Goal: Task Accomplishment & Management: Complete application form

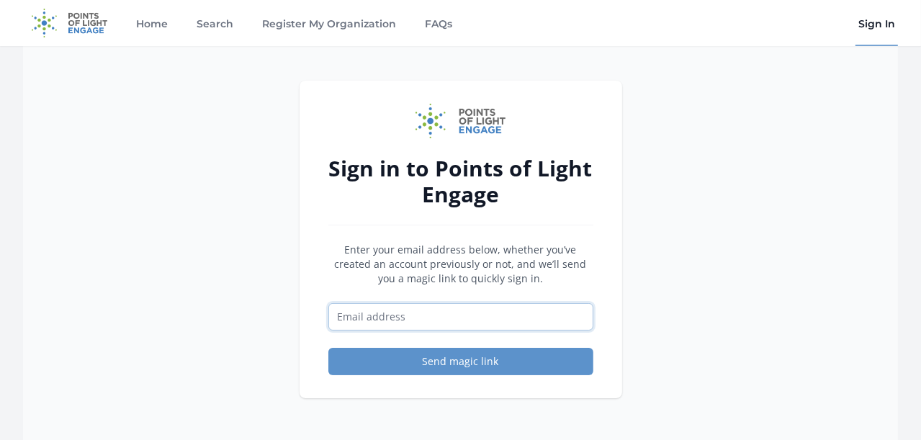
click at [375, 310] on input "Email address" at bounding box center [460, 316] width 265 height 27
type input "dalexander@pointsoflight.org"
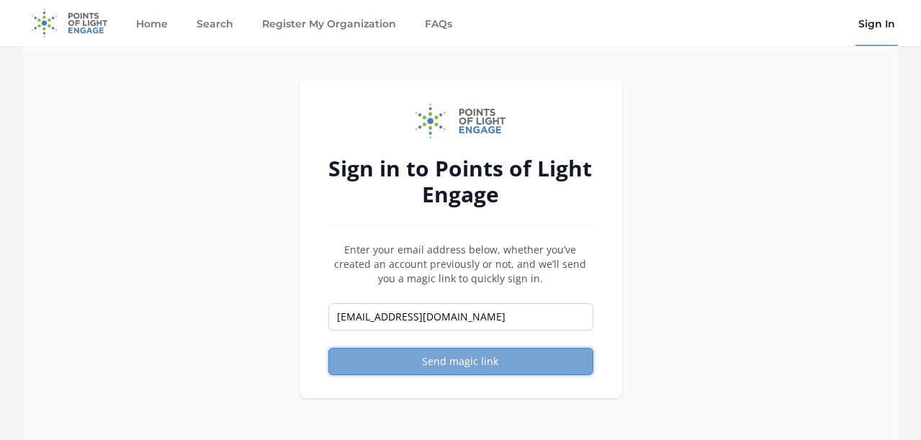
click at [449, 359] on button "Send magic link" at bounding box center [460, 361] width 265 height 27
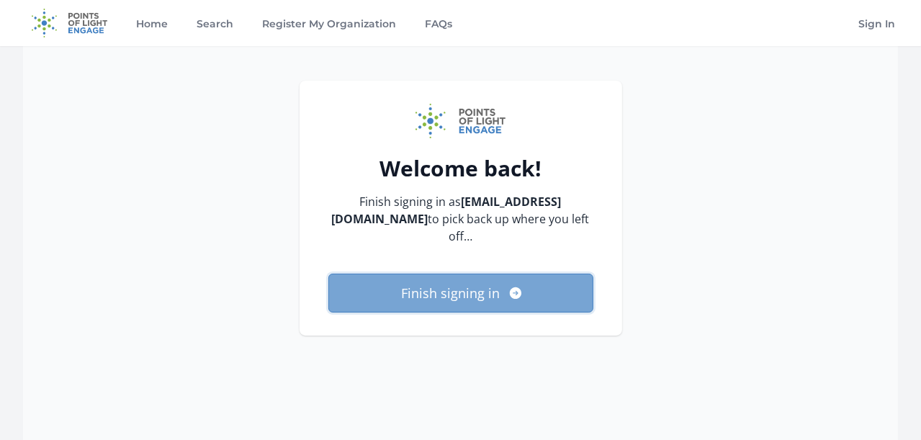
click at [452, 285] on button "Finish signing in" at bounding box center [460, 293] width 265 height 39
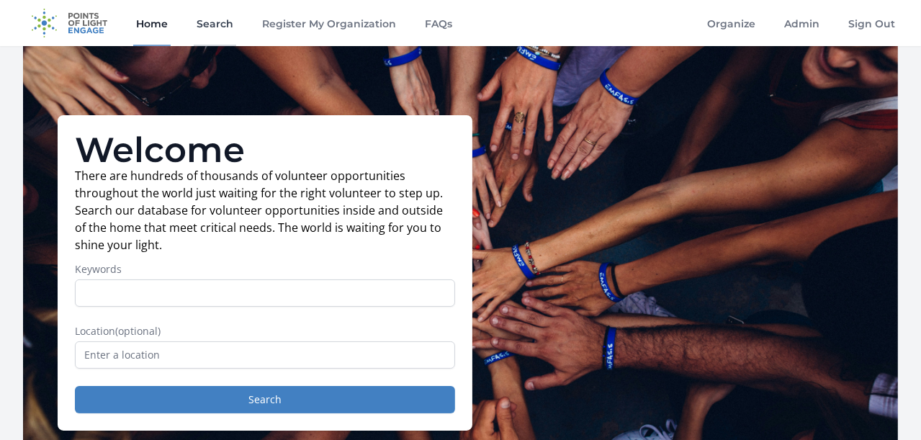
click at [223, 22] on link "Search" at bounding box center [215, 23] width 42 height 46
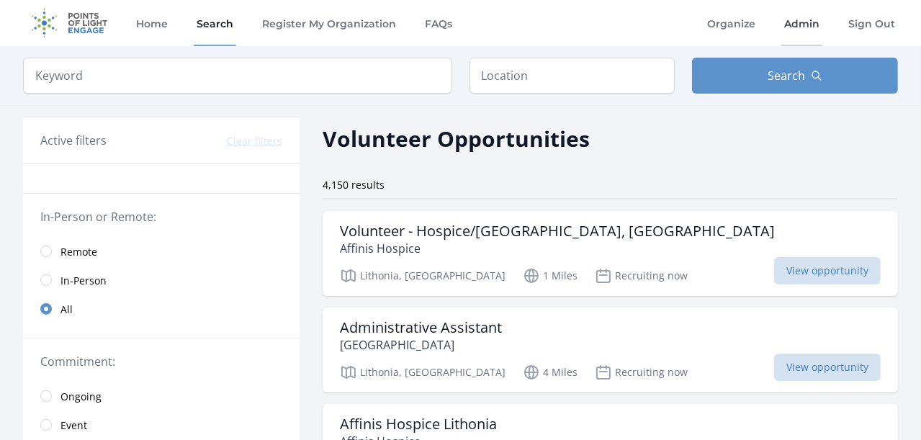
click at [811, 22] on link "Admin" at bounding box center [802, 23] width 41 height 46
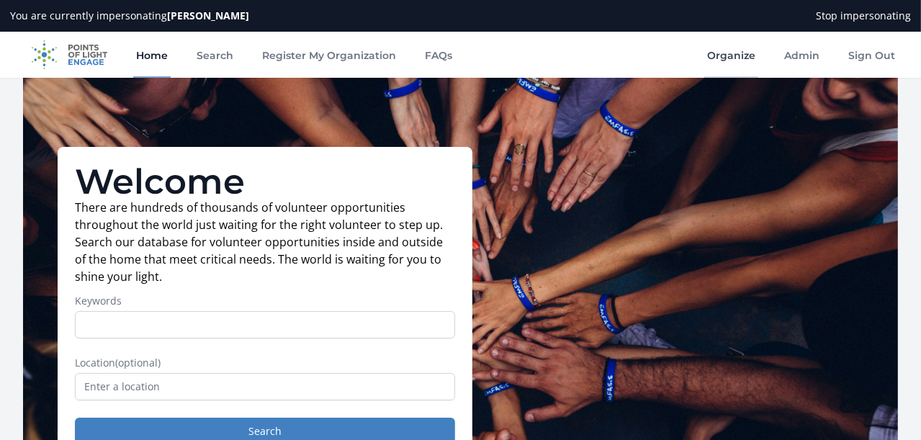
click at [727, 55] on link "Organize" at bounding box center [731, 55] width 54 height 46
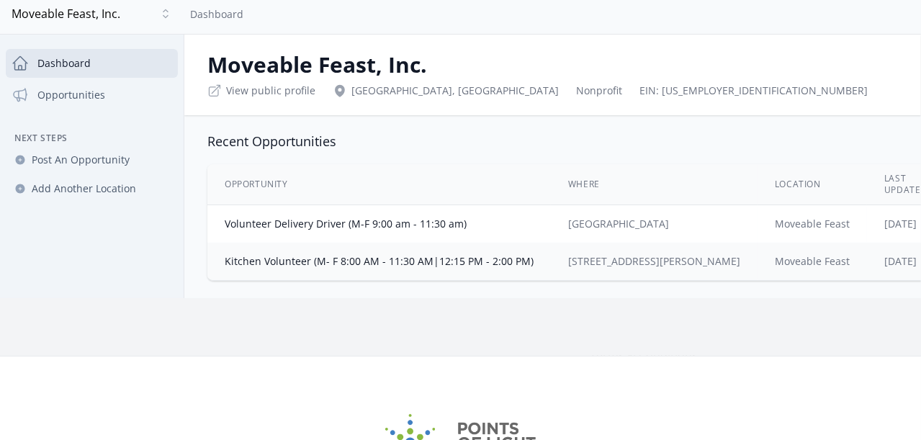
scroll to position [87, 0]
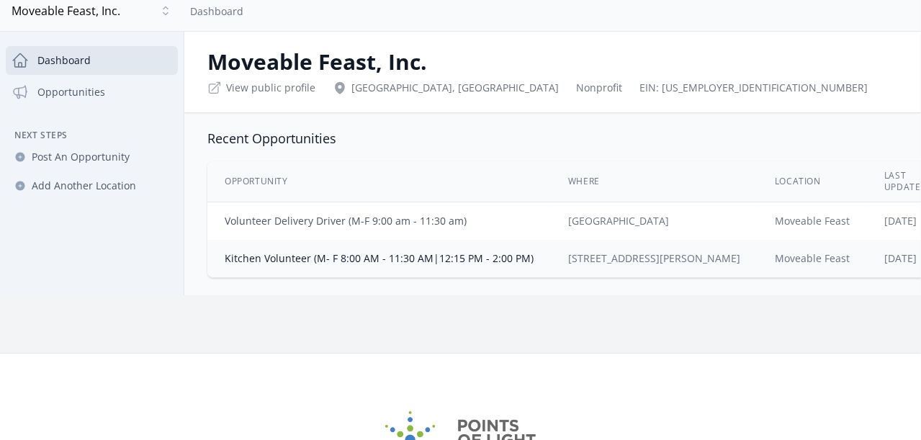
click at [456, 218] on link "Volunteer Delivery Driver (M-F 9:00 am - 11:30 am)" at bounding box center [346, 221] width 242 height 14
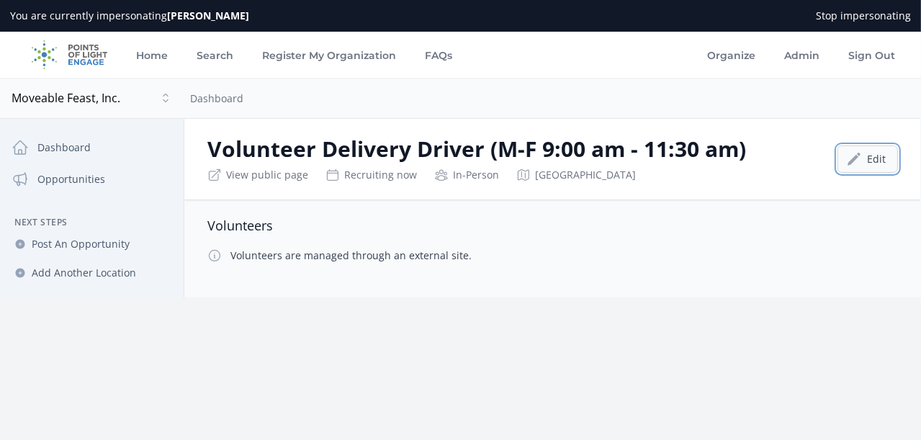
click at [847, 161] on link "Edit" at bounding box center [868, 159] width 61 height 27
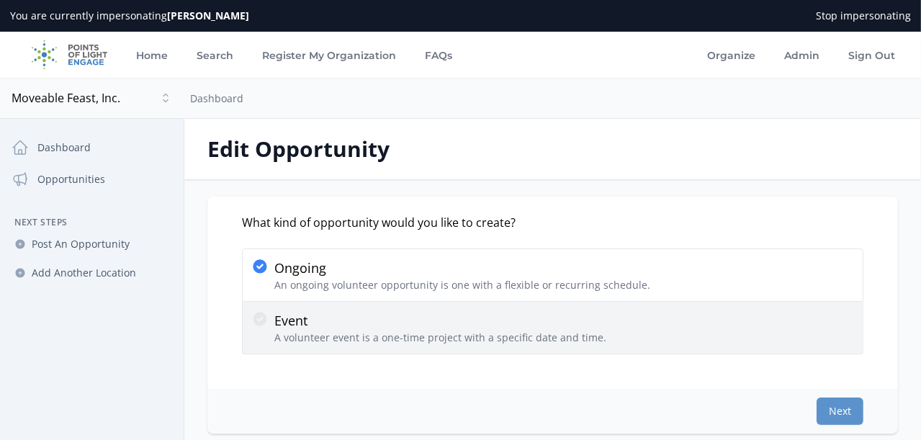
click at [267, 317] on icon at bounding box center [260, 319] width 14 height 14
click at [0, 0] on input "Event A volunteer event is a one-time project with a specific date and time." at bounding box center [0, 0] width 0 height 0
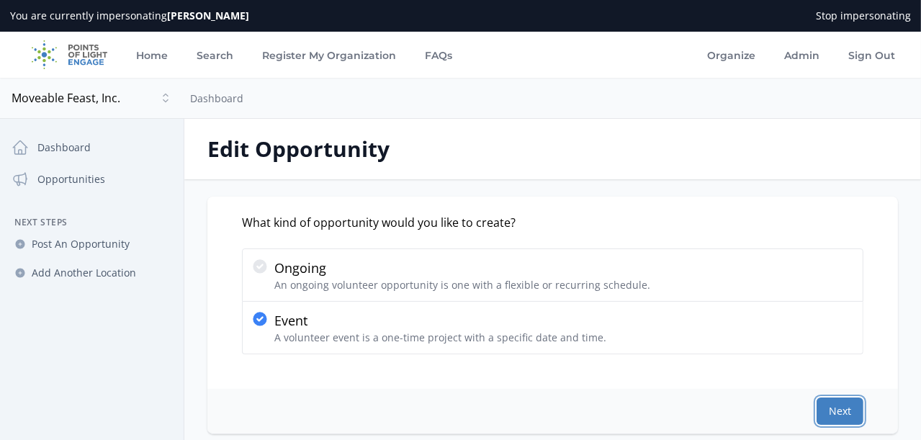
click at [820, 405] on button "Next" at bounding box center [840, 411] width 47 height 27
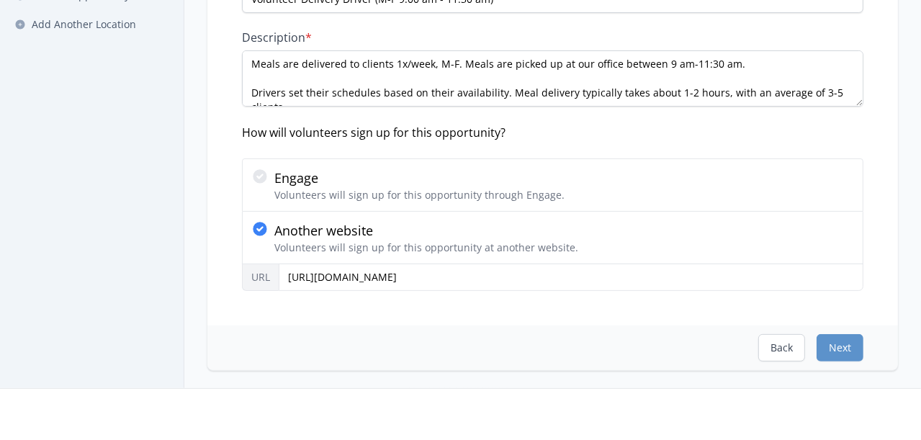
scroll to position [251, 0]
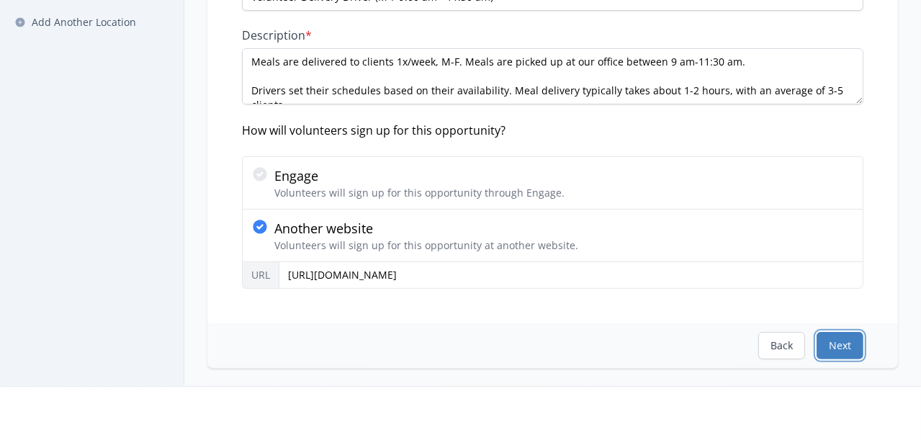
click at [825, 345] on button "Next" at bounding box center [840, 345] width 47 height 27
select select "US/Eastern"
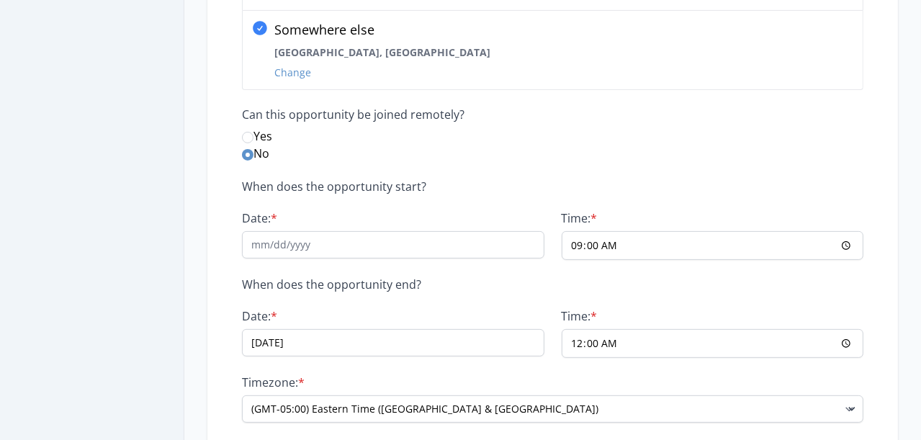
scroll to position [296, 0]
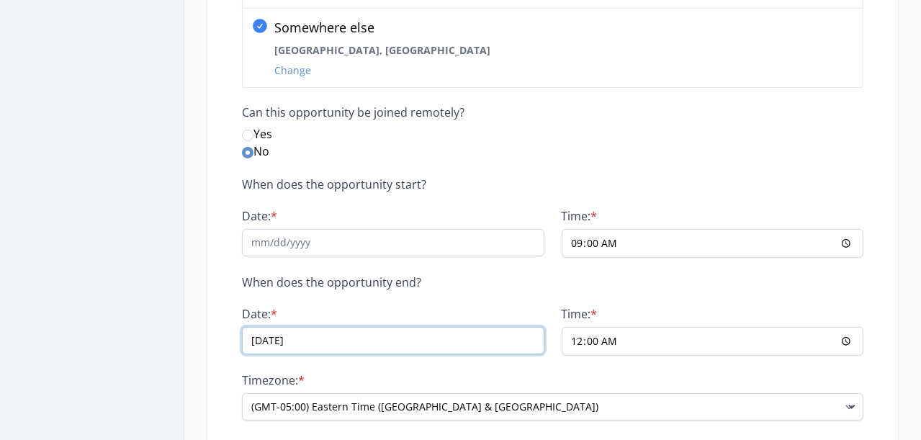
click at [344, 343] on input "[DATE]" at bounding box center [393, 340] width 303 height 27
drag, startPoint x: 300, startPoint y: 341, endPoint x: 290, endPoint y: 342, distance: 10.2
click at [290, 342] on input "[DATE]" at bounding box center [393, 340] width 303 height 27
click at [334, 339] on input "[DATE]" at bounding box center [393, 340] width 303 height 27
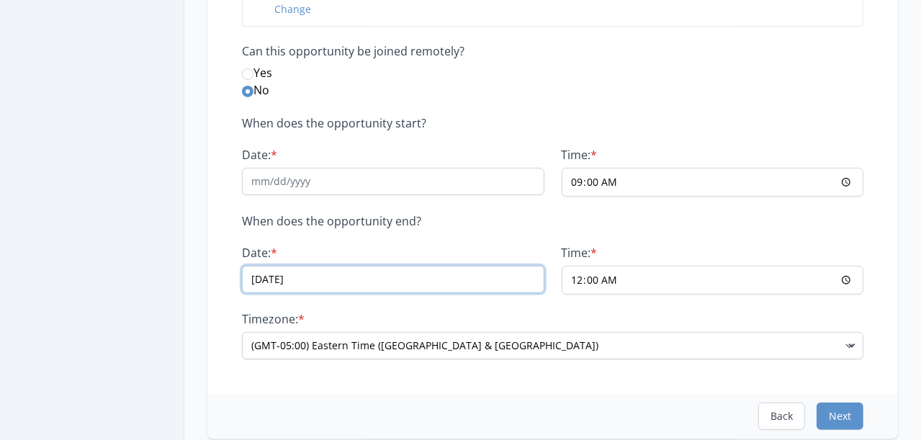
scroll to position [358, 0]
click at [296, 278] on input "[DATE]" at bounding box center [393, 278] width 303 height 27
type input "08/14/2025"
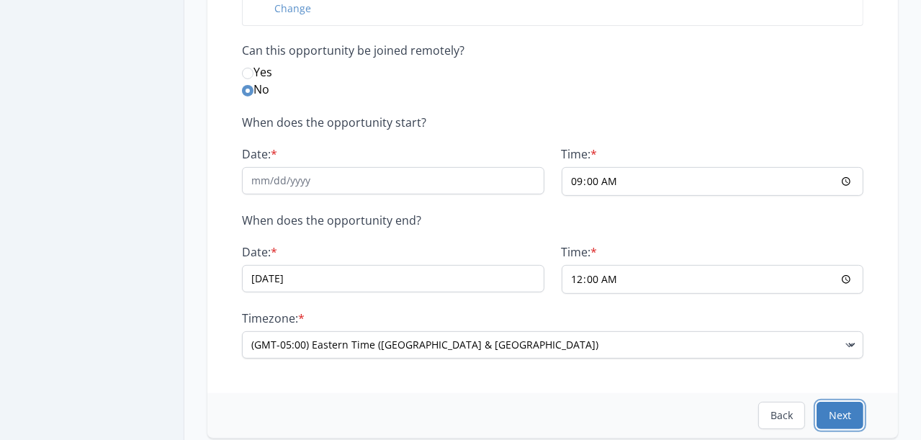
click at [818, 411] on button "Next" at bounding box center [840, 415] width 47 height 27
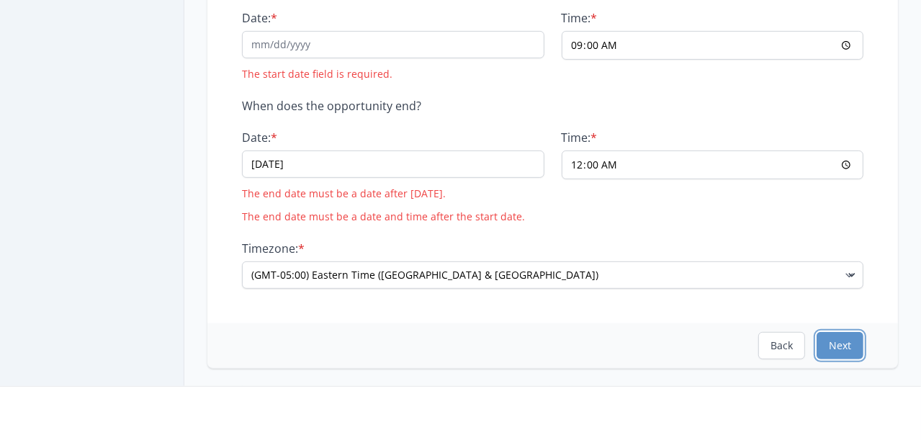
scroll to position [511, 0]
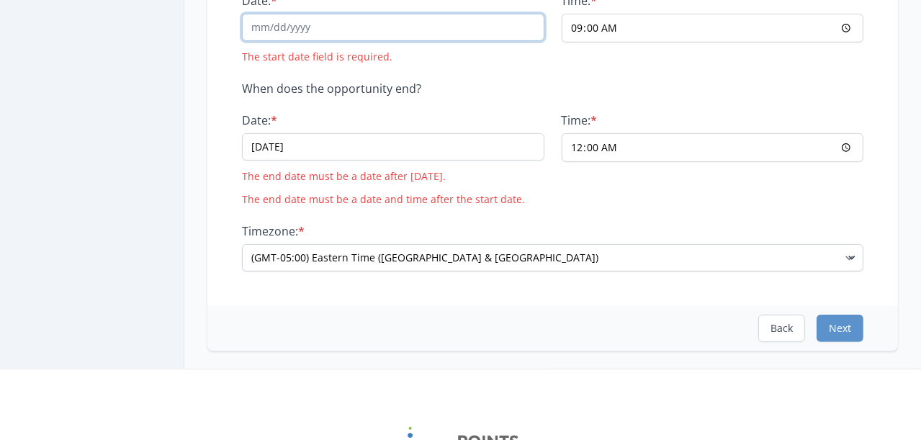
click at [292, 28] on input "Date: *" at bounding box center [393, 27] width 303 height 27
drag, startPoint x: 292, startPoint y: 28, endPoint x: 274, endPoint y: 32, distance: 18.4
click at [274, 32] on input "Date: *" at bounding box center [393, 27] width 303 height 27
click at [292, 23] on input "Date: *" at bounding box center [393, 27] width 303 height 27
click at [339, 28] on input "08/" at bounding box center [393, 27] width 303 height 27
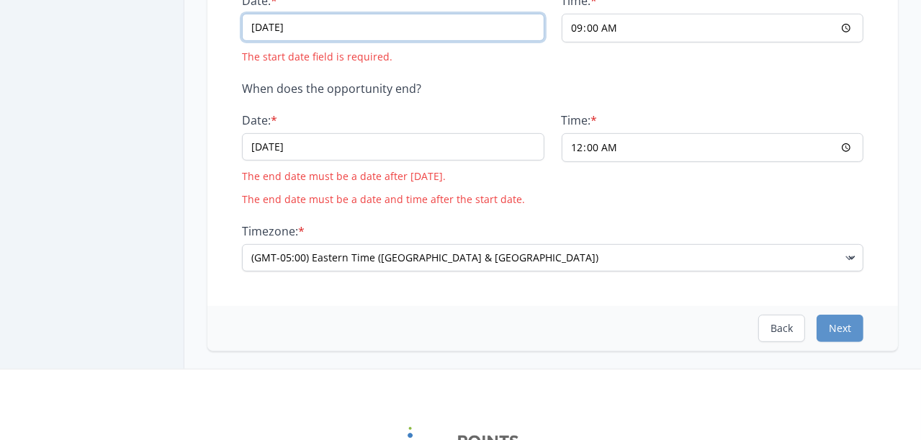
type input "08/14/25"
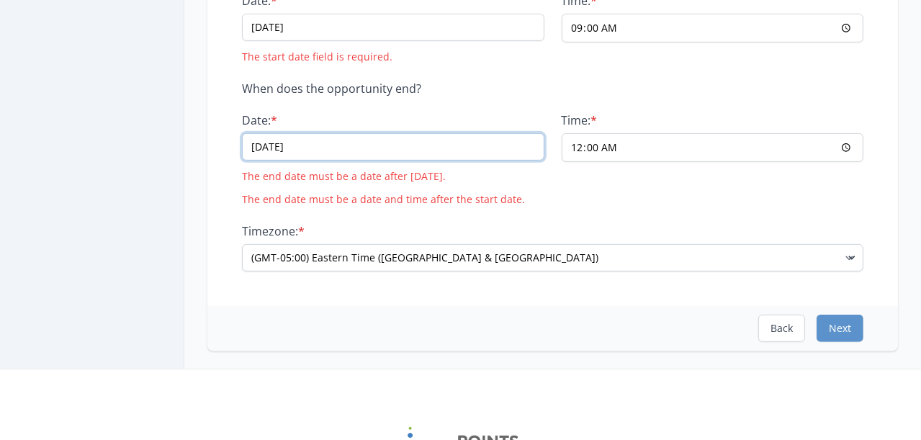
click at [297, 146] on input "08/14/2025" at bounding box center [393, 146] width 303 height 27
type input "08/15/2025"
click at [817, 326] on button "Next" at bounding box center [840, 328] width 47 height 27
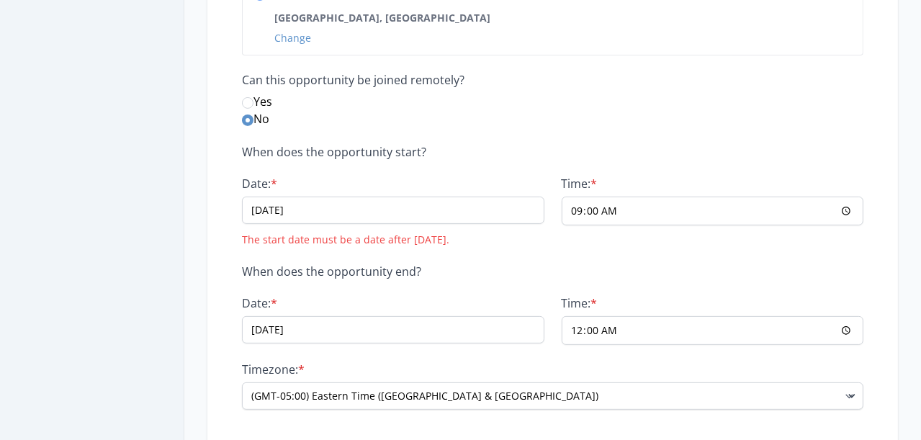
scroll to position [331, 0]
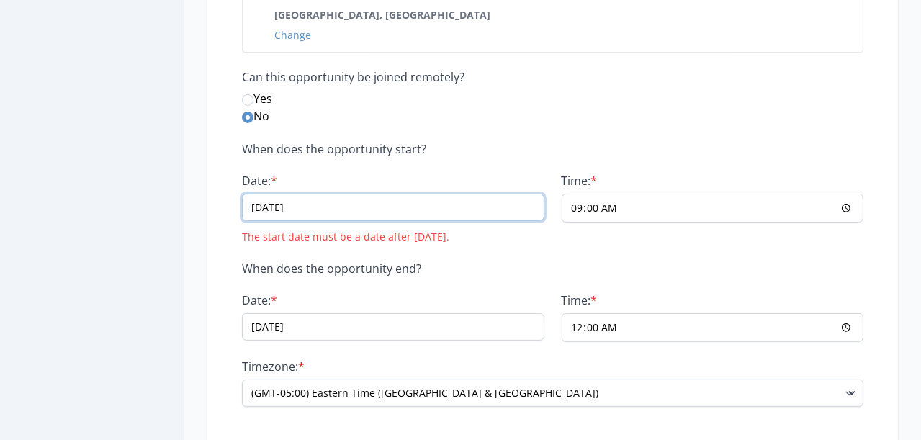
click at [297, 205] on input "08/14/25" at bounding box center [393, 207] width 303 height 27
click at [297, 207] on input "08/14/25" at bounding box center [393, 207] width 303 height 27
type input "08/15/25"
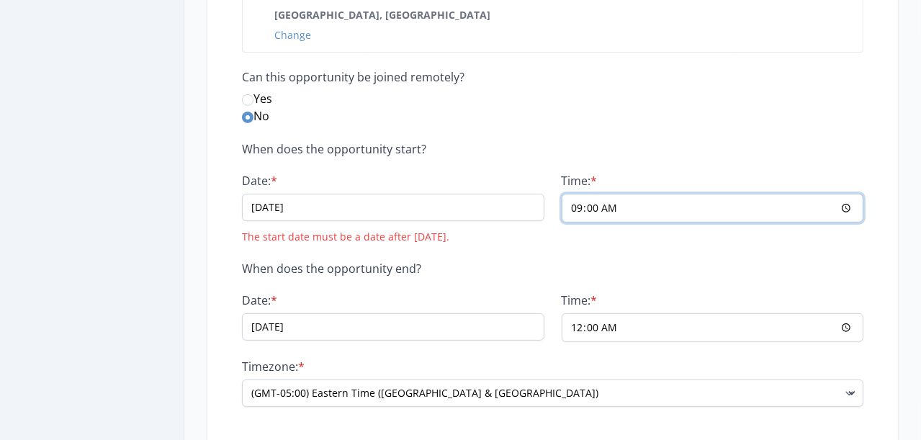
click at [588, 207] on input "09:00" at bounding box center [713, 208] width 303 height 29
click at [581, 209] on input "09:00" at bounding box center [713, 208] width 303 height 29
type input "00:00"
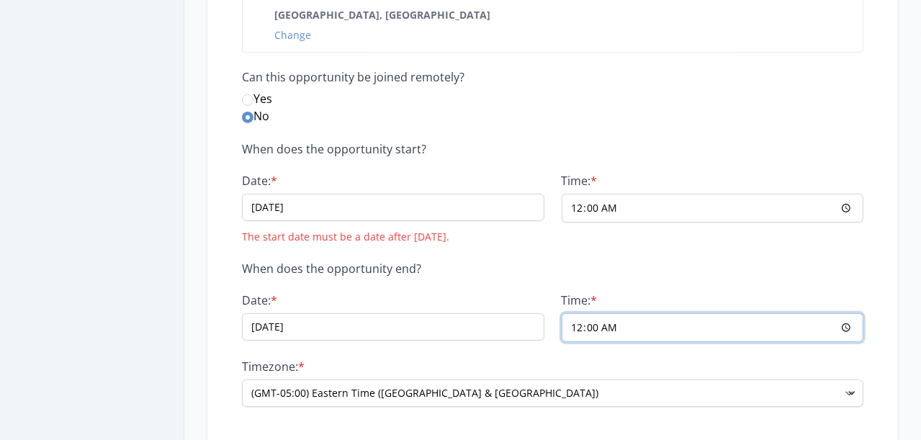
click at [599, 326] on input "00:00" at bounding box center [713, 327] width 303 height 29
type input "00:01"
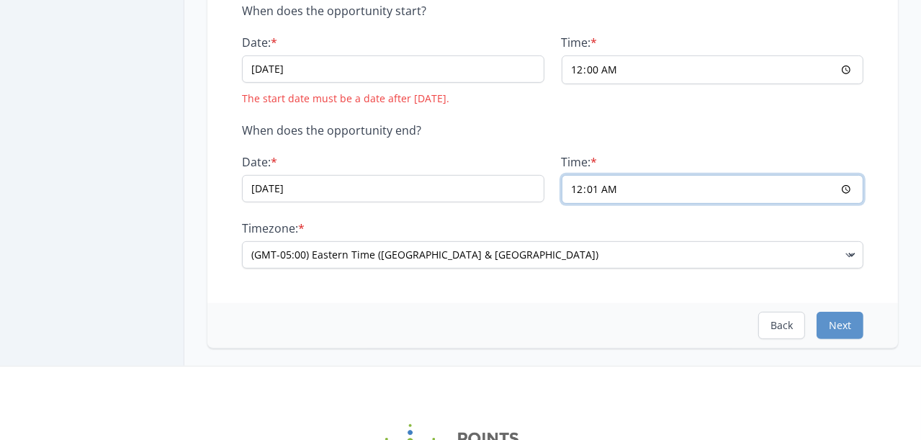
scroll to position [512, 0]
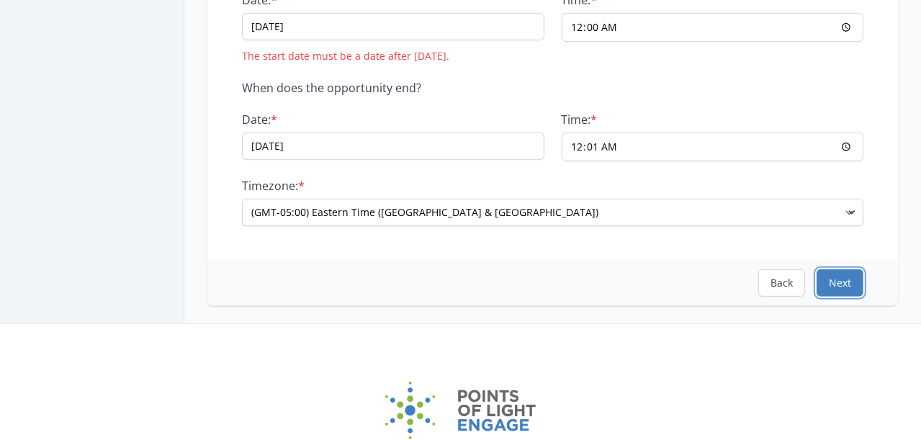
click at [817, 280] on button "Next" at bounding box center [840, 282] width 47 height 27
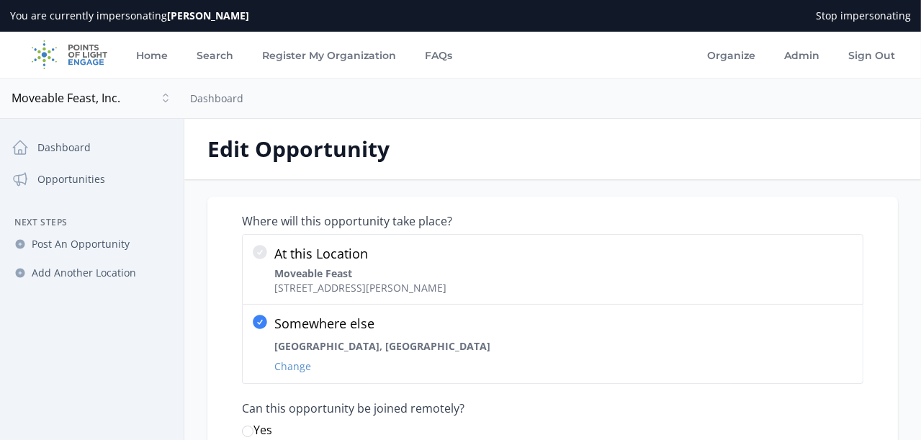
select select "Minimum Age 18"
select select "Involves Physical Labor"
select select "Health & Wellness"
select select "Hunger"
select select "Food Insecurity"
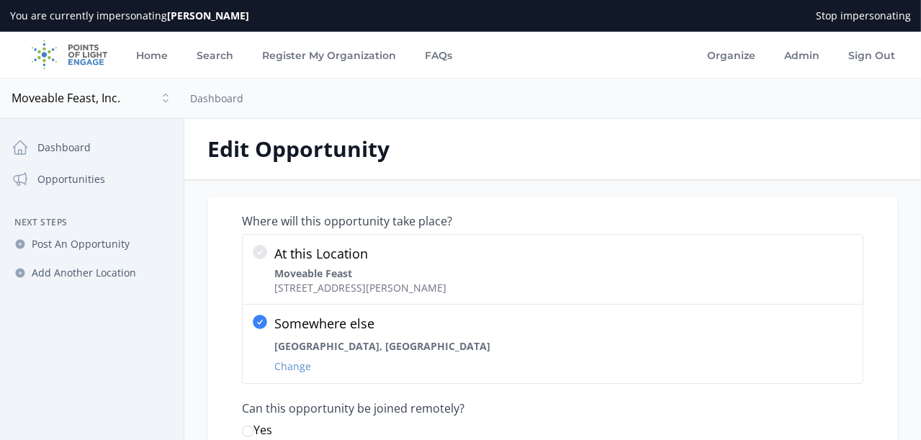
select select "Good Health and Well-Being"
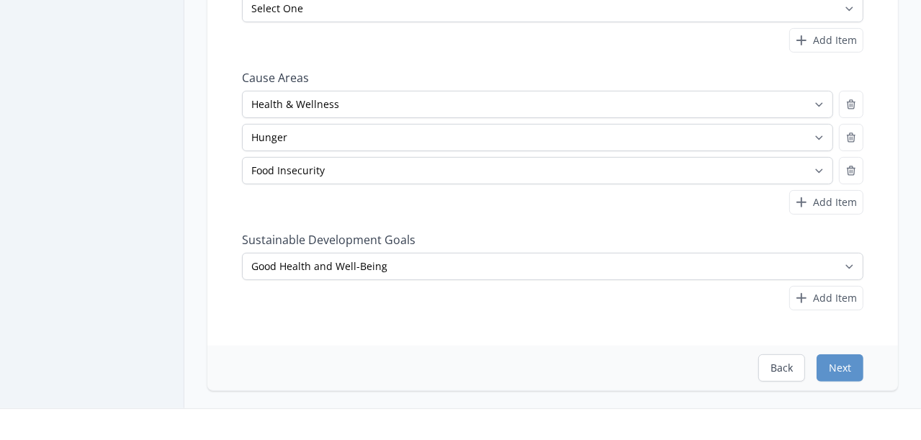
scroll to position [426, 0]
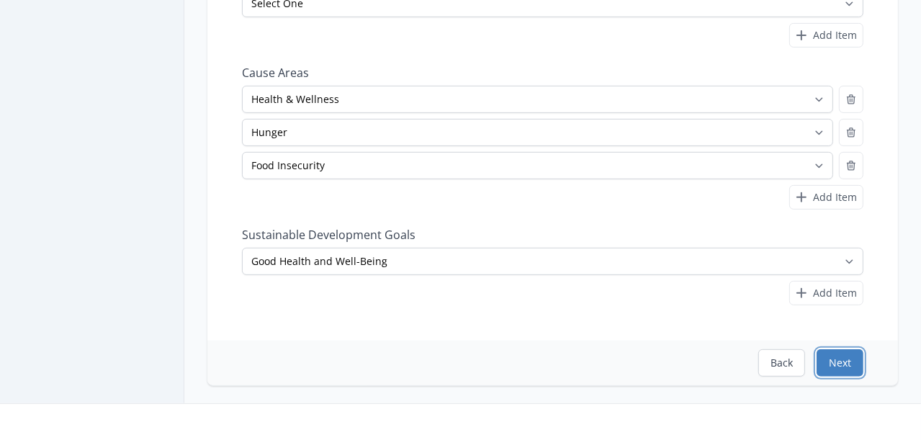
click at [817, 359] on button "Next" at bounding box center [840, 362] width 47 height 27
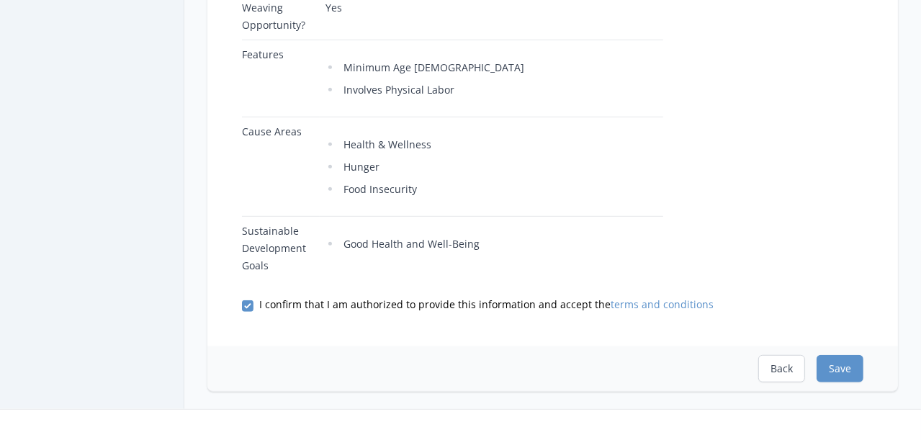
scroll to position [668, 0]
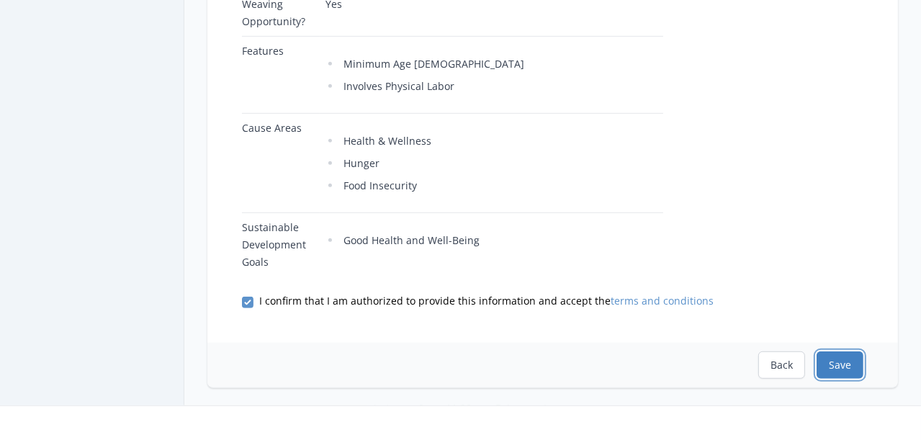
click at [818, 352] on button "Save" at bounding box center [840, 365] width 47 height 27
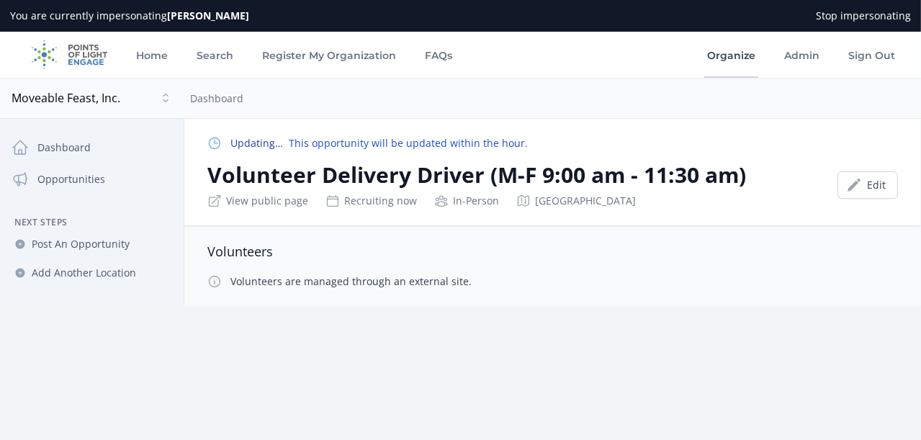
click at [726, 61] on link "Organize" at bounding box center [731, 55] width 54 height 46
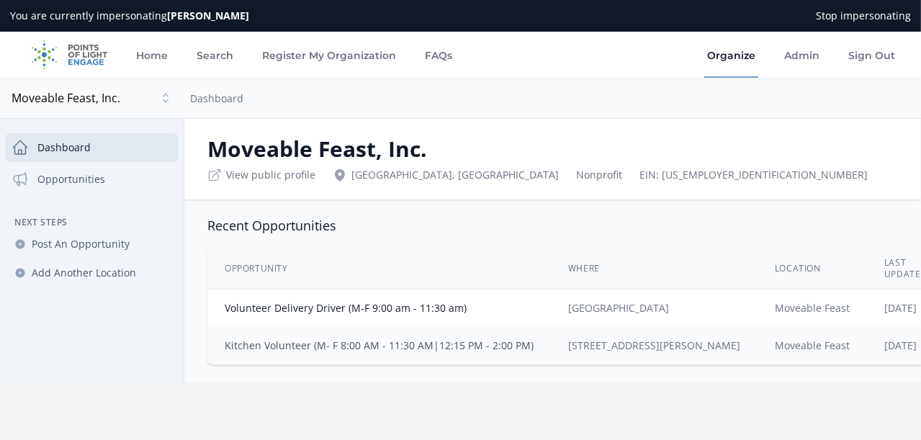
click at [342, 342] on link "Kitchen Volunteer (M- F 8:00 AM - 11:30 AM|12:15 PM - 2:00 PM)" at bounding box center [379, 346] width 309 height 14
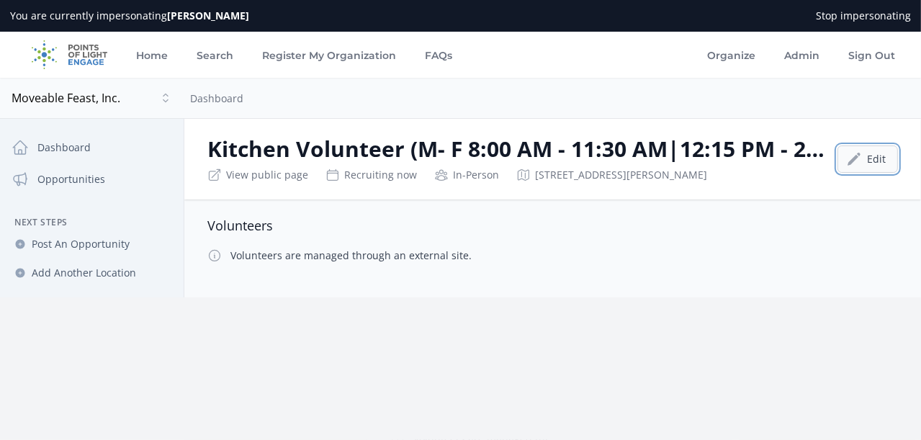
click at [847, 155] on icon at bounding box center [854, 159] width 14 height 14
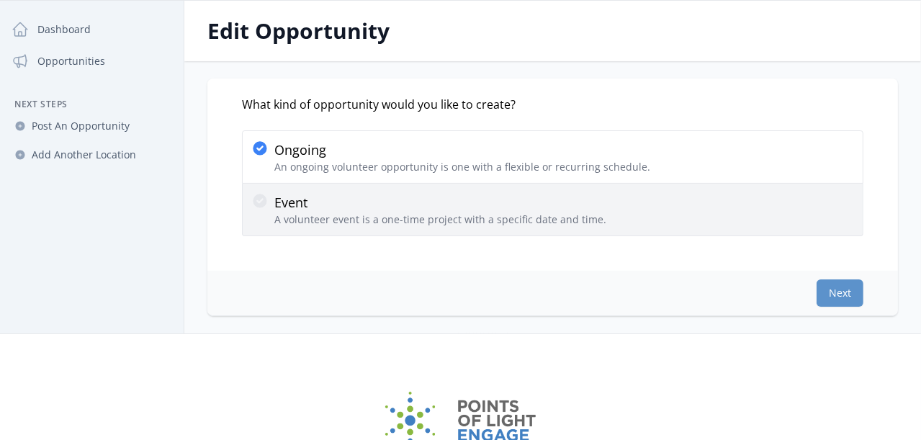
scroll to position [150, 0]
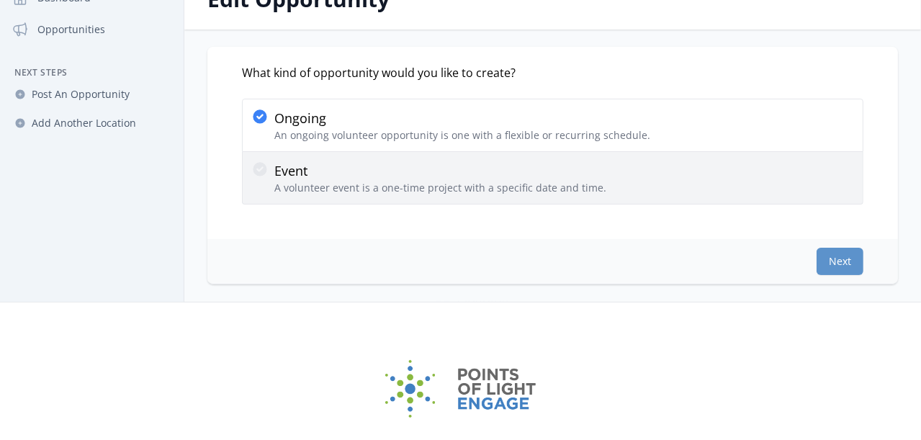
click at [269, 169] on icon at bounding box center [259, 169] width 17 height 17
click at [0, 0] on input "Event A volunteer event is a one-time project with a specific date and time." at bounding box center [0, 0] width 0 height 0
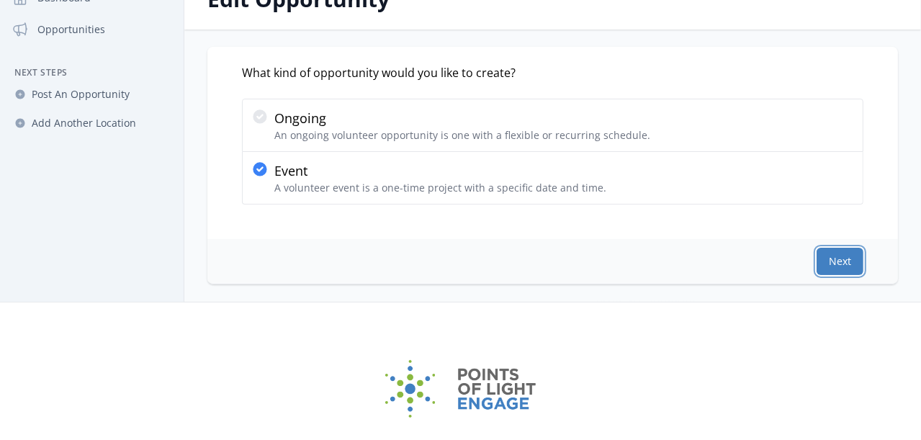
click at [817, 261] on button "Next" at bounding box center [840, 261] width 47 height 27
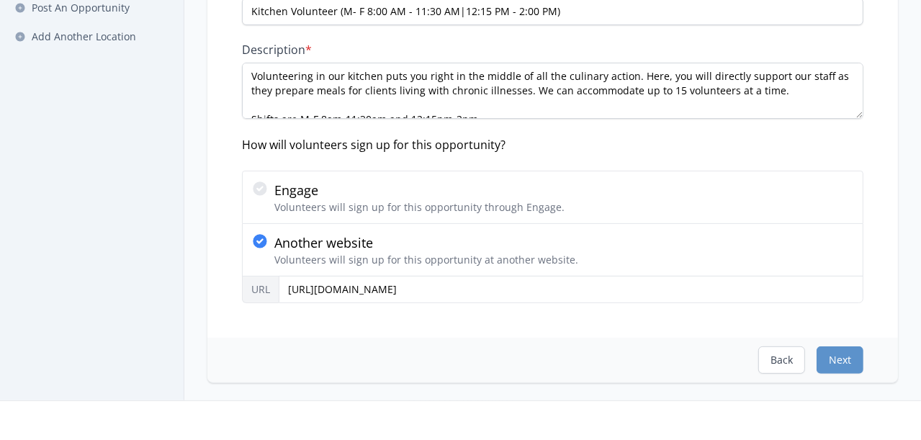
scroll to position [238, 0]
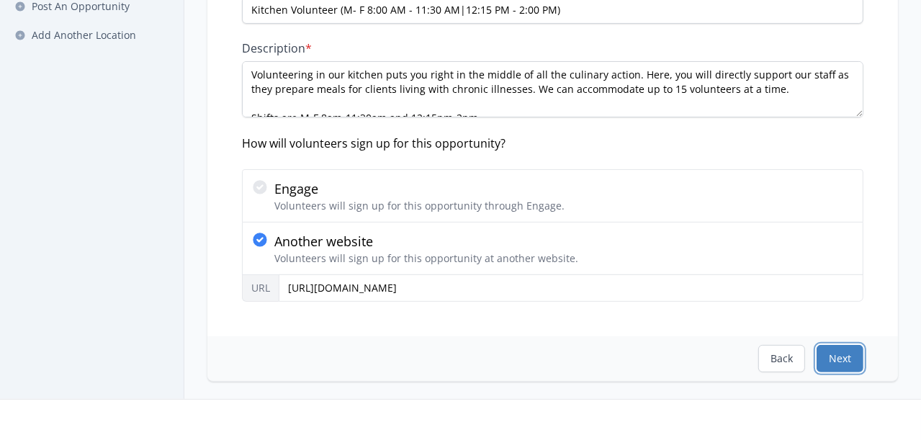
click at [817, 355] on button "Next" at bounding box center [840, 358] width 47 height 27
select select "US/Eastern"
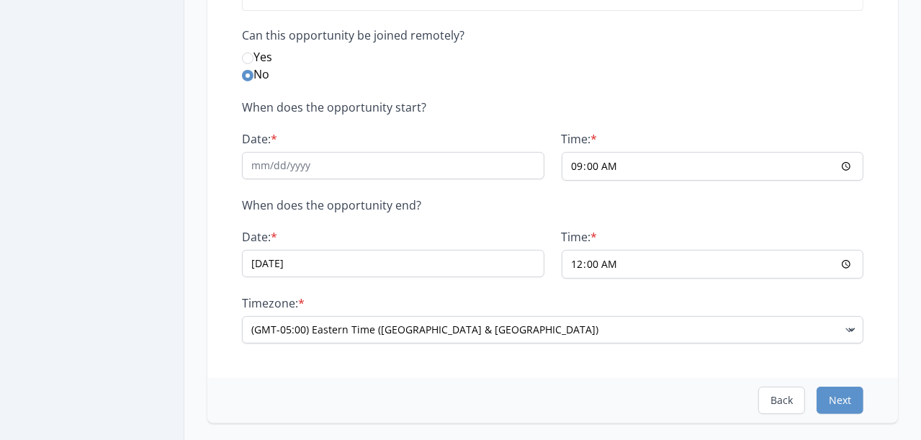
scroll to position [337, 0]
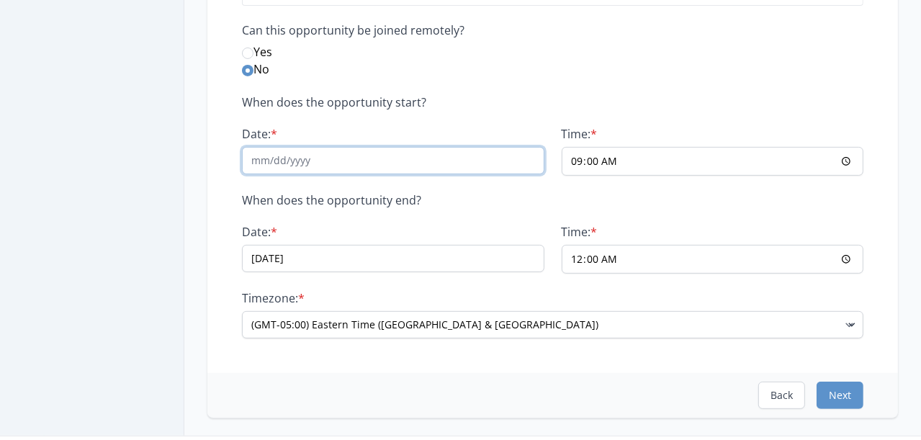
click at [288, 158] on input "Date: *" at bounding box center [393, 160] width 303 height 27
type input "[DATE]"
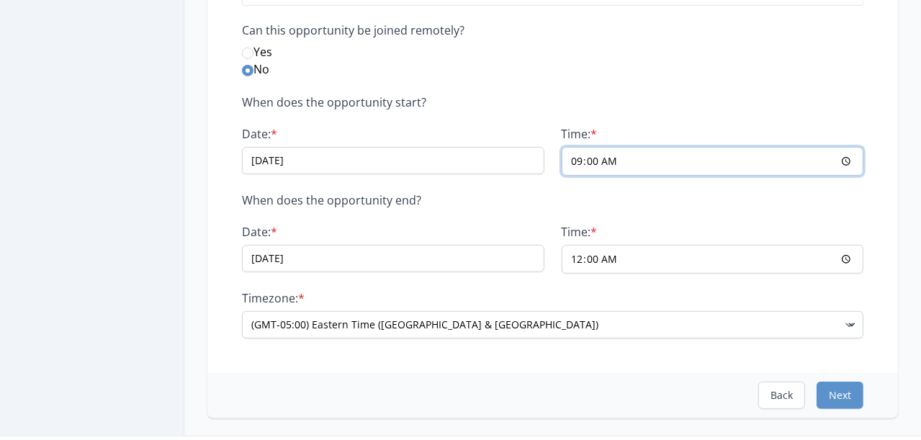
click at [579, 161] on input "09:00" at bounding box center [713, 161] width 303 height 29
type input "00:00"
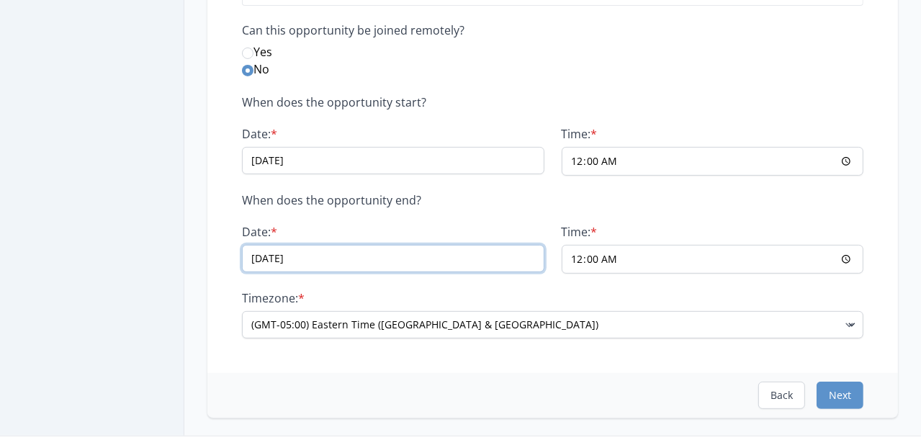
click at [297, 256] on input "[DATE]" at bounding box center [393, 258] width 303 height 27
click at [328, 263] on input "[DATE]" at bounding box center [393, 258] width 303 height 27
type input "[DATE]"
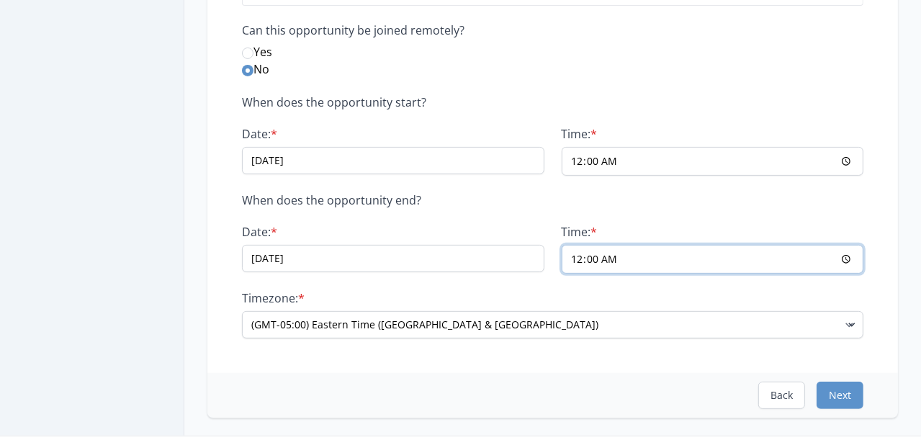
click at [599, 259] on input "00:00" at bounding box center [713, 259] width 303 height 29
click at [599, 260] on input "00:00" at bounding box center [713, 259] width 303 height 29
click at [595, 259] on input "00:00" at bounding box center [713, 259] width 303 height 29
type input "00:01"
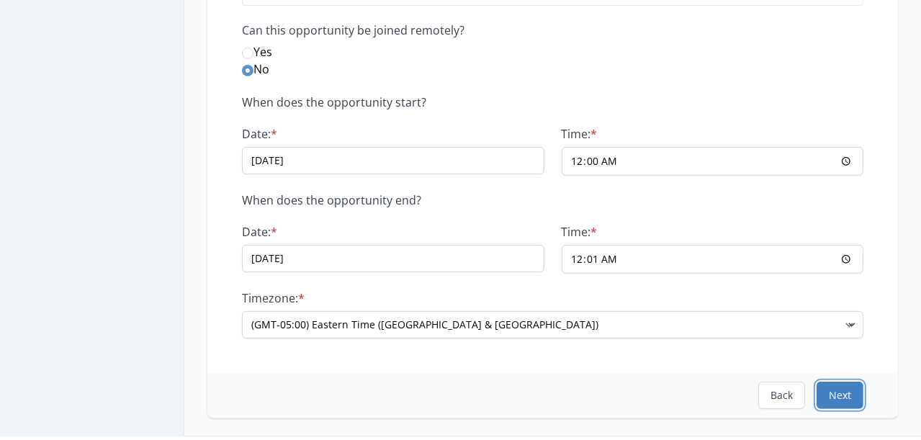
click at [817, 395] on button "Next" at bounding box center [840, 395] width 47 height 27
select select "Good for Seniors"
select select "Good for Groups"
select select "Hunger"
select select "Health & Wellness"
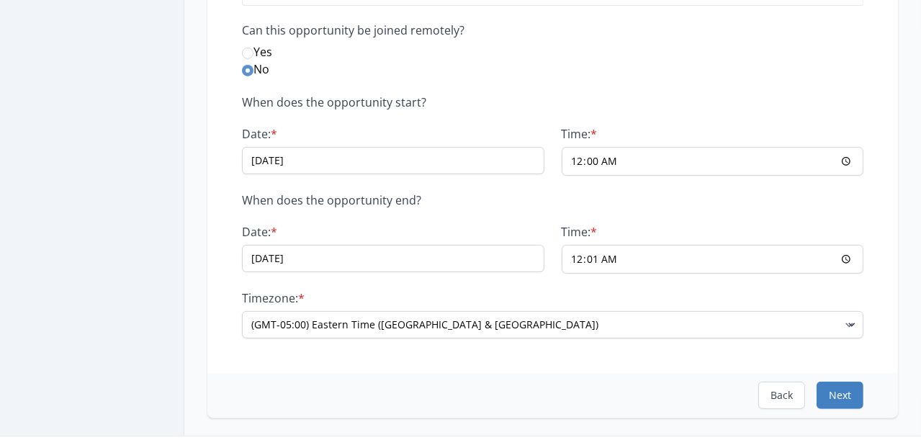
select select "Poverty"
select select "Good Health and Well-Being"
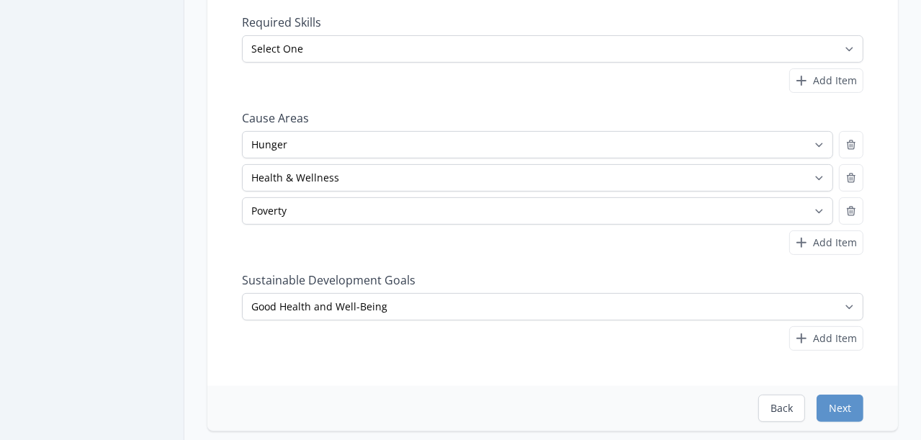
scroll to position [403, 0]
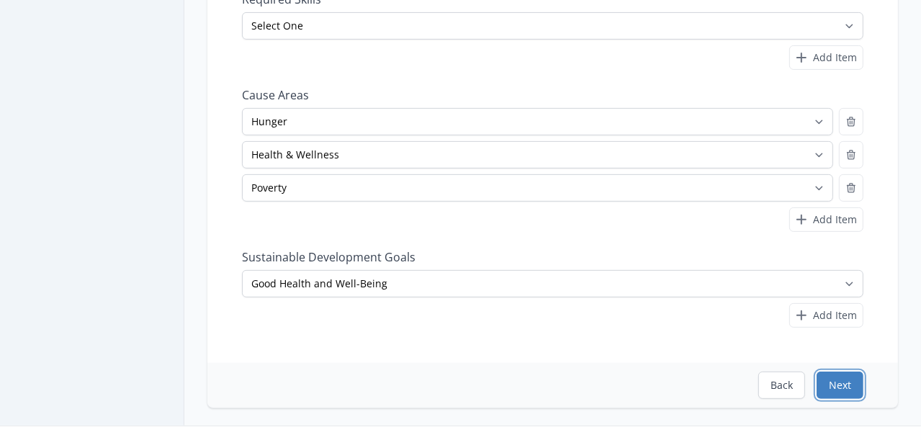
click at [823, 385] on button "Next" at bounding box center [840, 385] width 47 height 27
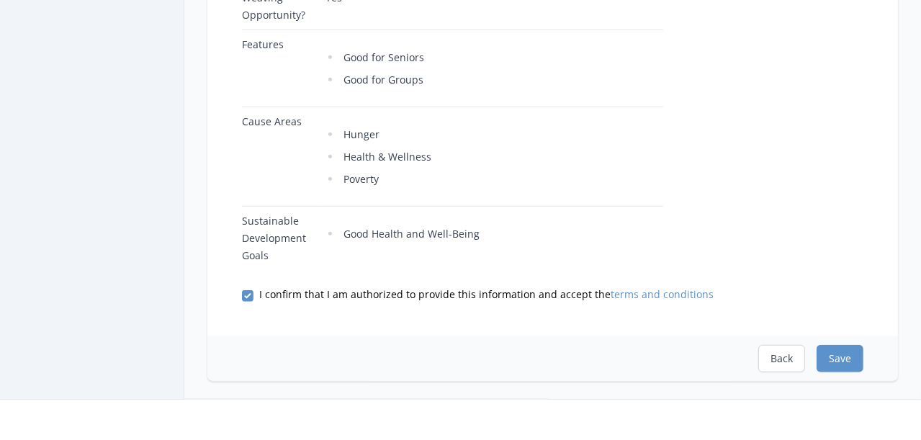
scroll to position [719, 0]
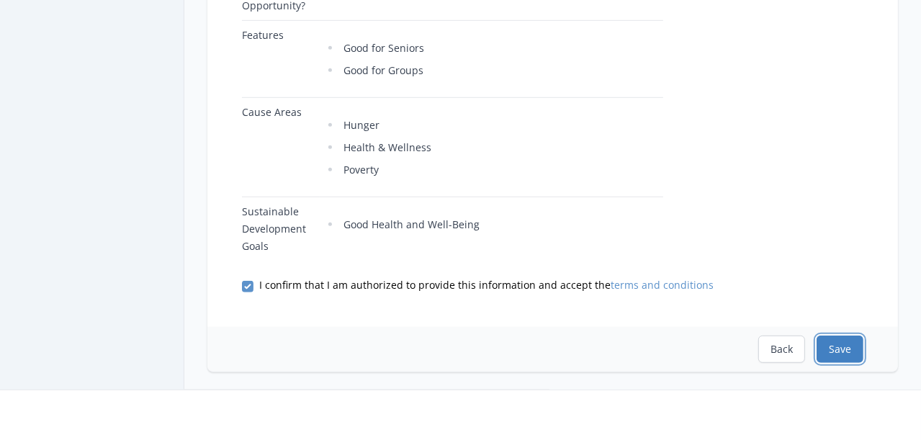
click at [817, 336] on button "Save" at bounding box center [840, 349] width 47 height 27
